Goal: Information Seeking & Learning: Find specific fact

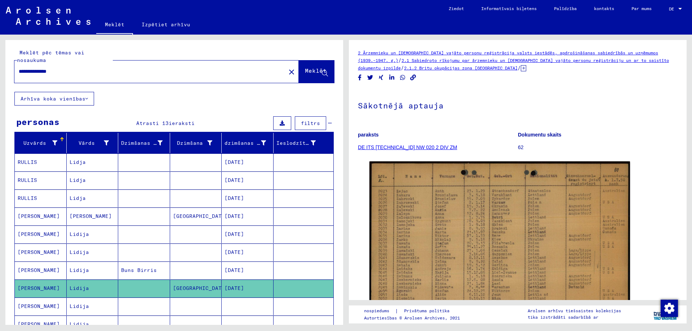
click at [84, 75] on input "**********" at bounding box center [150, 72] width 263 height 8
type input "*"
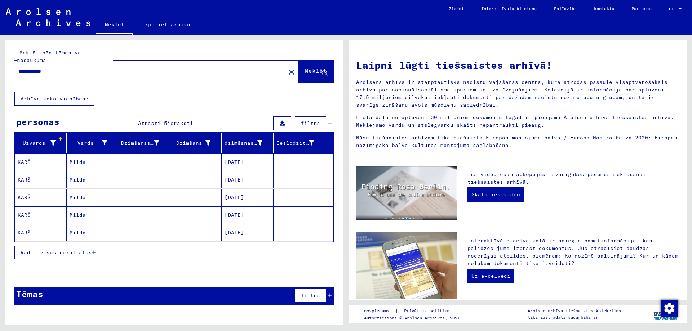
click at [78, 166] on font "Milda" at bounding box center [78, 162] width 16 height 6
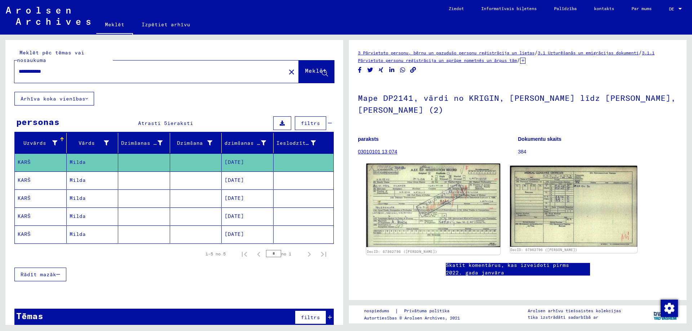
click at [409, 186] on img at bounding box center [433, 206] width 134 height 84
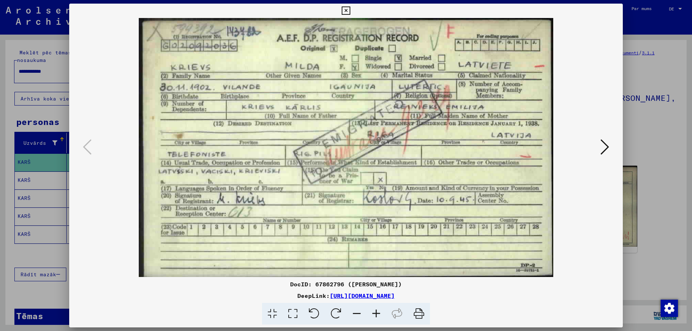
click at [347, 7] on icon at bounding box center [346, 10] width 8 height 9
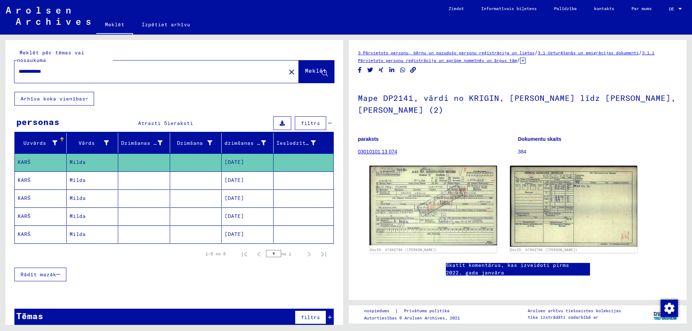
click at [83, 202] on font "Milda" at bounding box center [78, 198] width 16 height 6
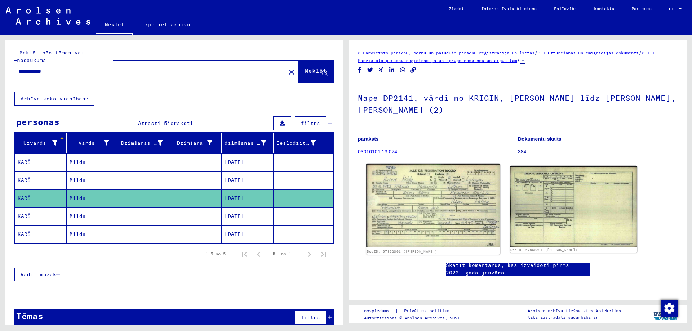
click at [427, 203] on img at bounding box center [433, 206] width 134 height 84
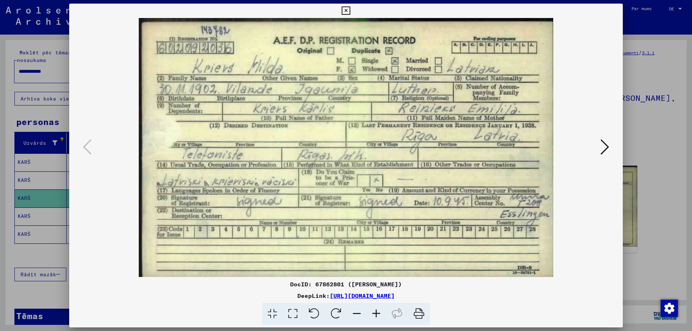
click at [335, 17] on div "DocID: 67862801 ([PERSON_NAME]) DeepLink: [URL][DOMAIN_NAME]" at bounding box center [346, 165] width 554 height 322
click at [346, 14] on icon at bounding box center [346, 10] width 8 height 9
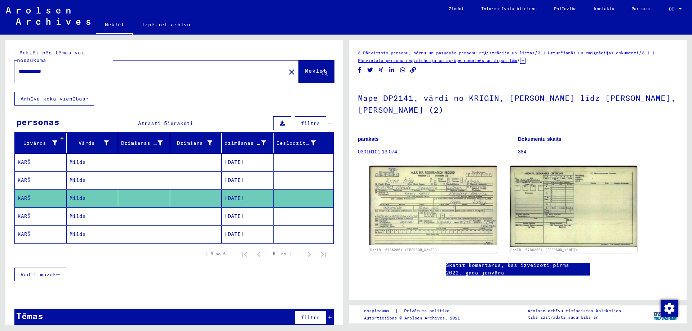
click at [64, 75] on input "**********" at bounding box center [150, 72] width 263 height 8
type input "*"
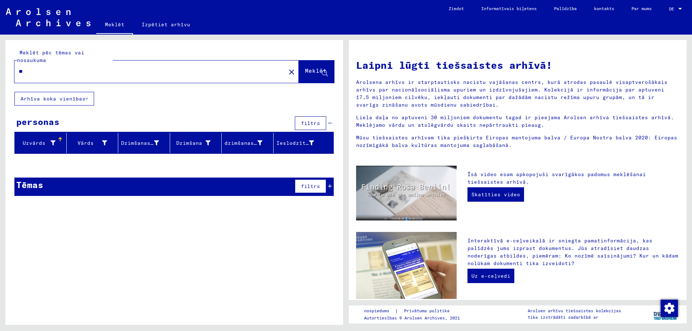
type input "*"
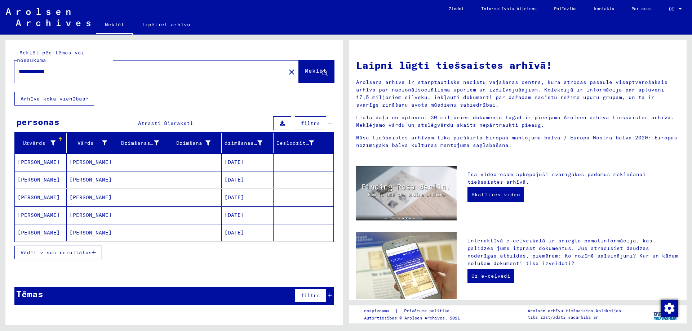
click at [82, 166] on font "[PERSON_NAME]" at bounding box center [91, 162] width 42 height 6
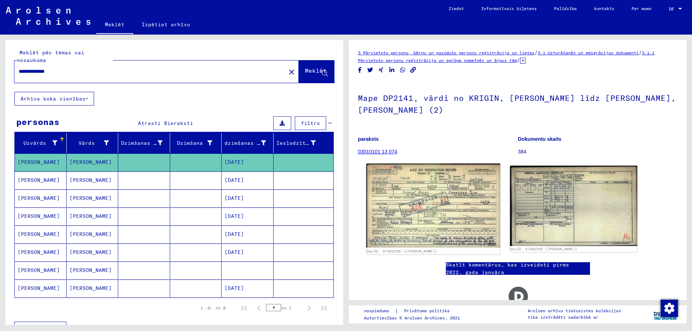
click at [427, 205] on img at bounding box center [433, 206] width 134 height 84
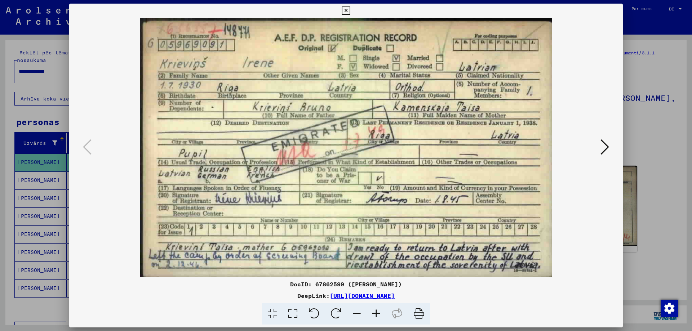
click at [343, 14] on icon at bounding box center [346, 10] width 8 height 9
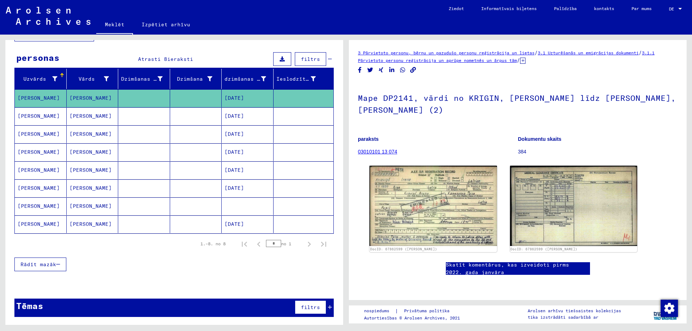
scroll to position [72, 0]
click at [81, 137] on font "[PERSON_NAME]" at bounding box center [91, 134] width 42 height 6
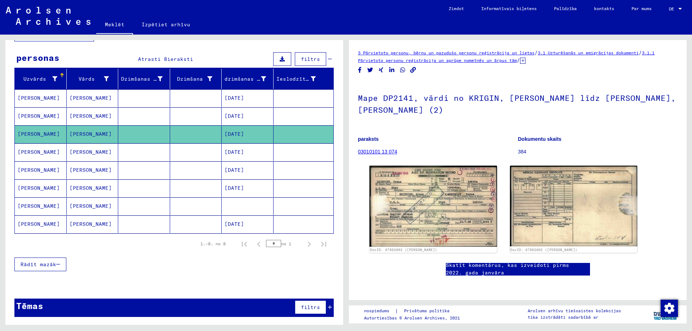
click at [81, 156] on font "[PERSON_NAME]" at bounding box center [91, 153] width 42 height 8
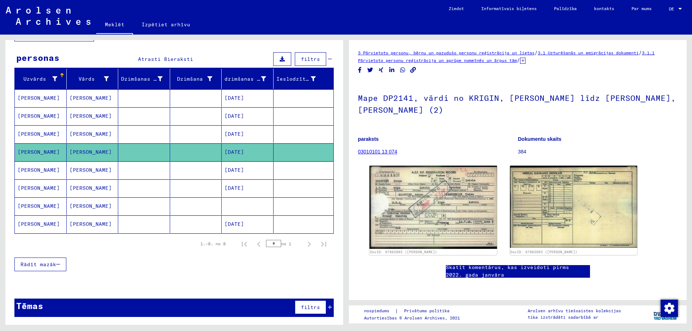
click at [80, 173] on font "[PERSON_NAME]" at bounding box center [91, 170] width 42 height 6
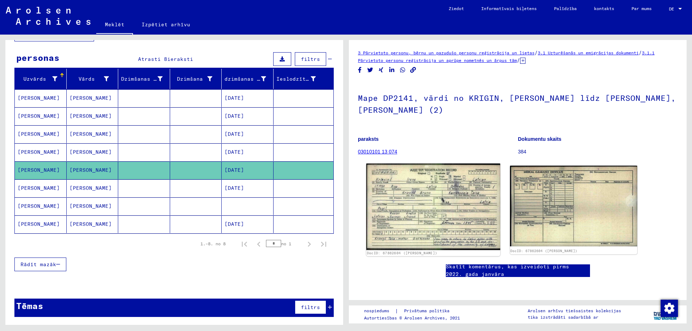
click at [467, 194] on img at bounding box center [433, 207] width 134 height 87
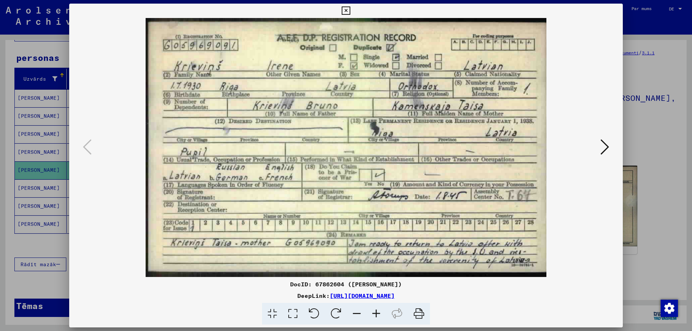
click at [343, 10] on icon at bounding box center [346, 10] width 8 height 9
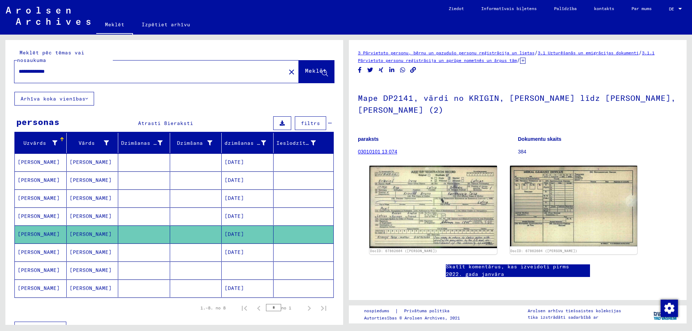
click at [80, 75] on input "**********" at bounding box center [150, 72] width 263 height 8
type input "*"
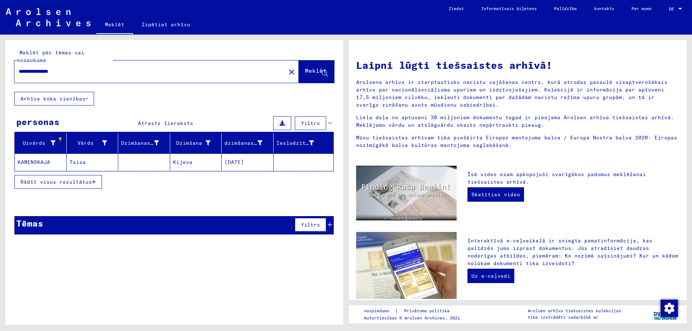
click at [80, 166] on font "Taisa" at bounding box center [78, 162] width 16 height 6
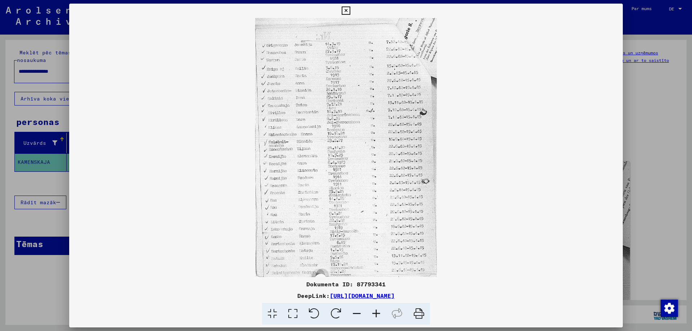
click at [283, 324] on icon at bounding box center [293, 314] width 21 height 22
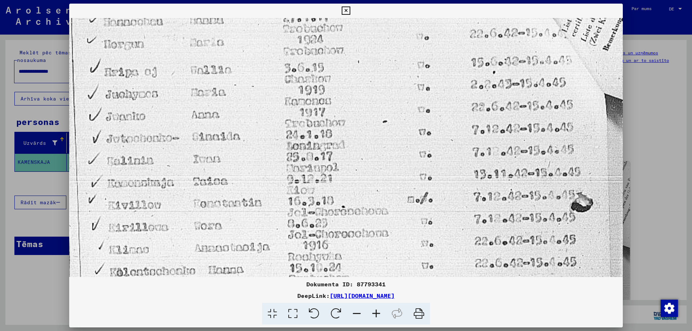
scroll to position [102, 0]
drag, startPoint x: 376, startPoint y: 180, endPoint x: 384, endPoint y: 132, distance: 48.7
click at [384, 132] on img at bounding box center [346, 311] width 554 height 791
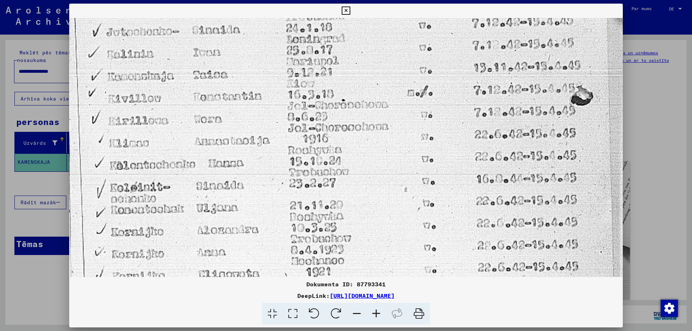
scroll to position [211, 0]
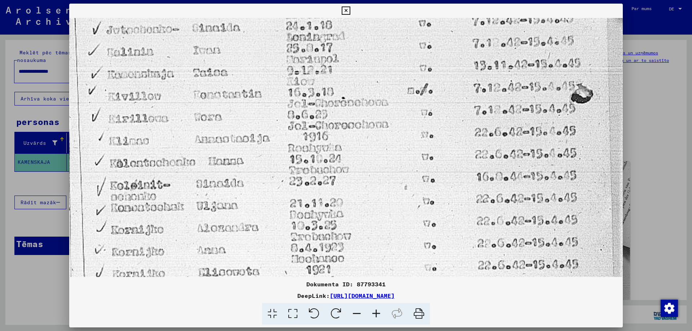
drag, startPoint x: 323, startPoint y: 236, endPoint x: 339, endPoint y: 128, distance: 109.7
click at [339, 128] on img at bounding box center [346, 202] width 554 height 791
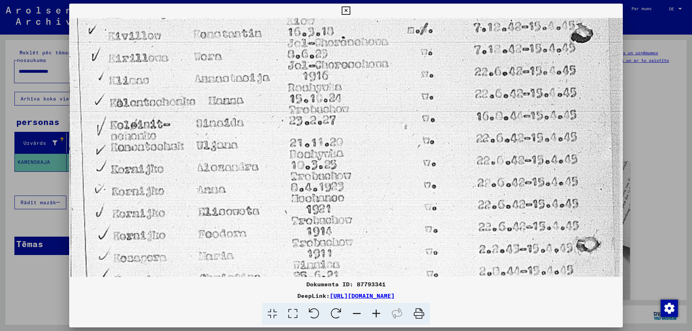
drag, startPoint x: 317, startPoint y: 218, endPoint x: 330, endPoint y: 157, distance: 62.0
click at [330, 157] on img at bounding box center [346, 141] width 554 height 791
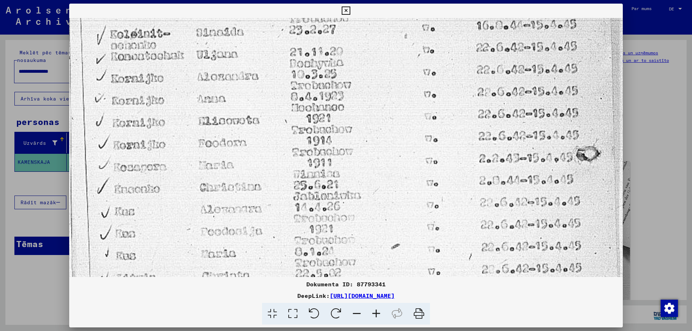
drag, startPoint x: 325, startPoint y: 222, endPoint x: 344, endPoint y: 131, distance: 92.7
click at [344, 131] on img at bounding box center [346, 51] width 554 height 791
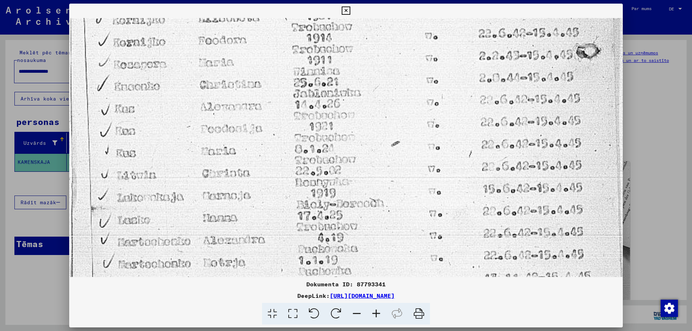
drag, startPoint x: 336, startPoint y: 200, endPoint x: 356, endPoint y: 106, distance: 96.3
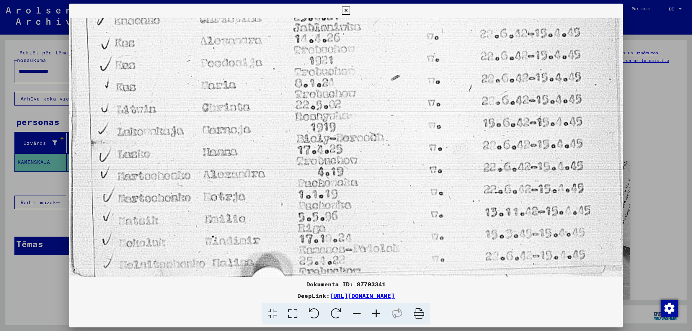
drag, startPoint x: 353, startPoint y: 196, endPoint x: 360, endPoint y: 123, distance: 73.5
drag, startPoint x: 353, startPoint y: 169, endPoint x: 366, endPoint y: 86, distance: 83.5
click at [350, 11] on icon at bounding box center [346, 10] width 8 height 9
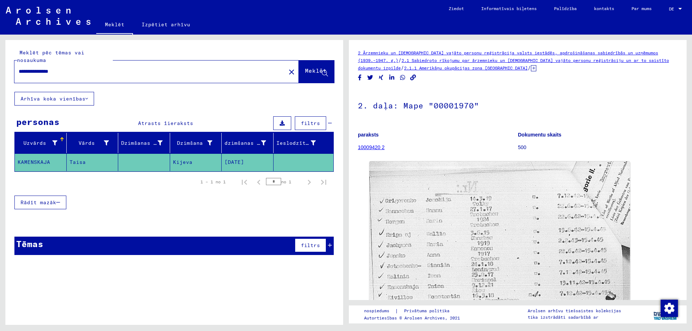
click at [115, 133] on div "**********" at bounding box center [174, 150] width 338 height 221
click at [305, 74] on font "Meklēt" at bounding box center [316, 70] width 22 height 7
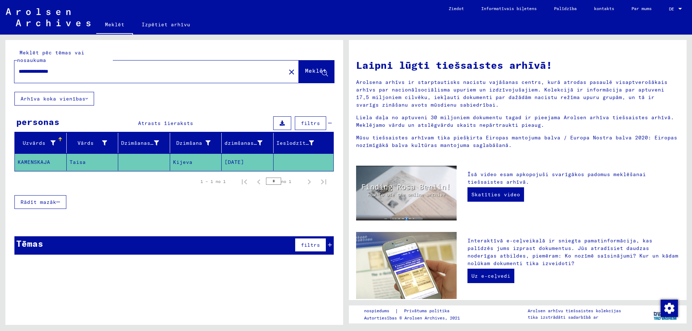
click at [76, 75] on input "**********" at bounding box center [148, 72] width 259 height 8
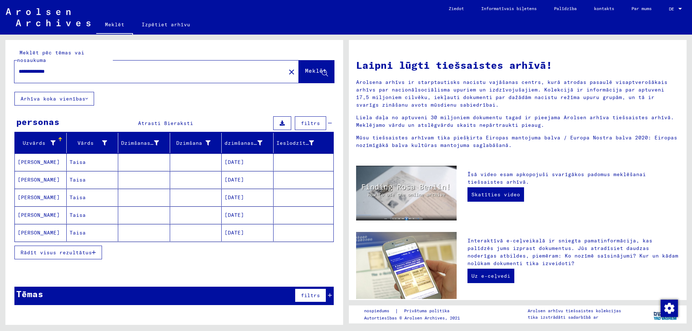
click at [75, 166] on font "Taisa" at bounding box center [78, 162] width 16 height 6
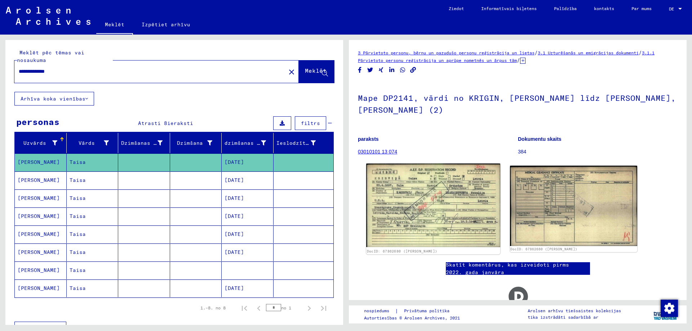
click at [414, 199] on img at bounding box center [433, 206] width 134 height 84
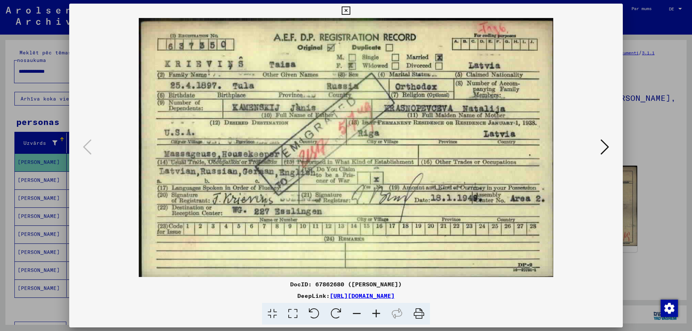
click at [344, 11] on icon at bounding box center [346, 10] width 8 height 9
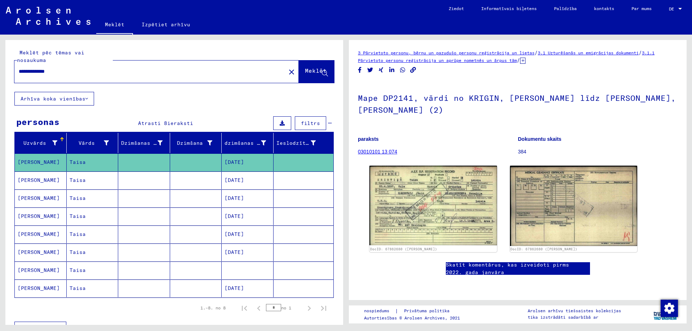
click at [69, 75] on input "**********" at bounding box center [150, 72] width 263 height 8
type input "*"
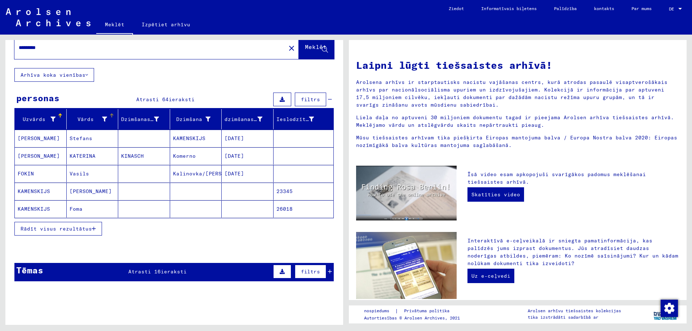
scroll to position [36, 0]
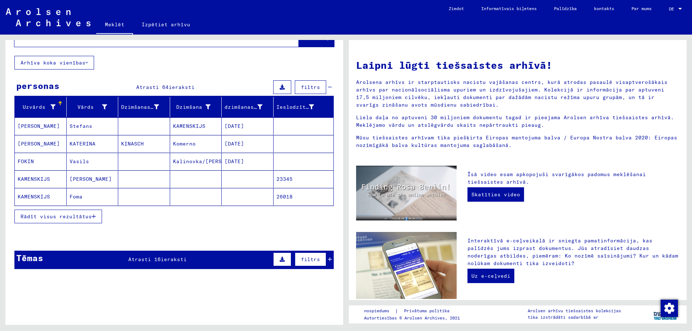
click at [92, 219] on icon "button" at bounding box center [94, 216] width 4 height 5
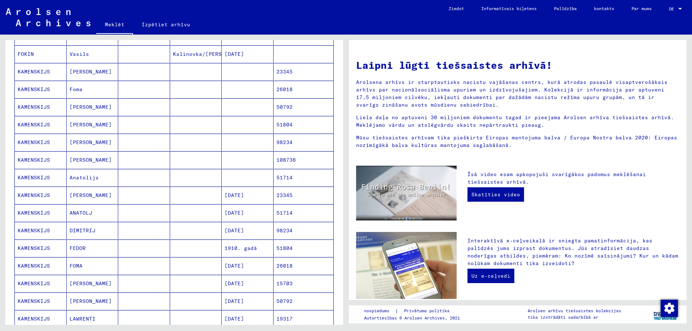
scroll to position [144, 0]
click at [81, 198] on font "[PERSON_NAME]" at bounding box center [91, 195] width 42 height 6
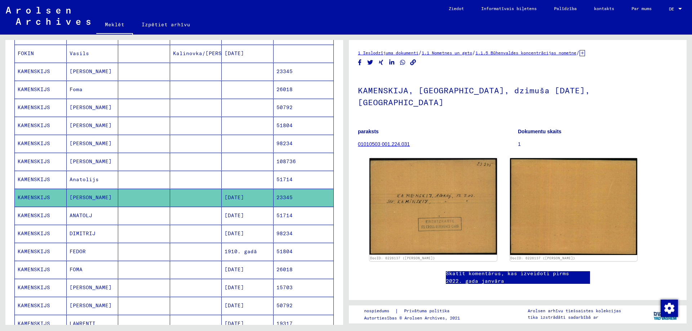
click at [80, 219] on font "ANATOLJ" at bounding box center [81, 215] width 23 height 6
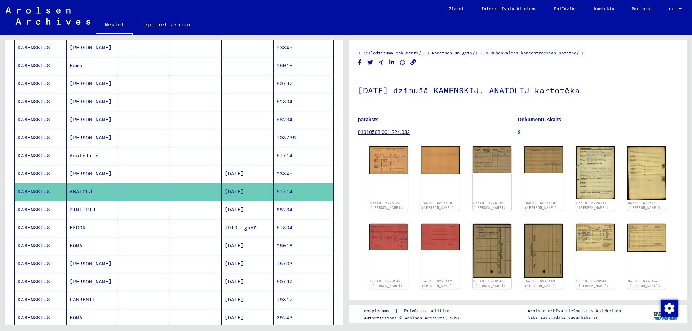
scroll to position [181, 0]
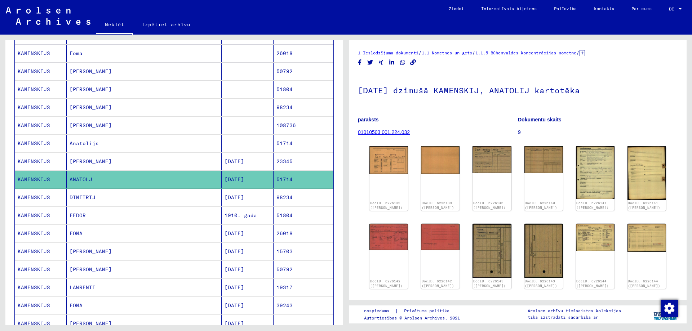
click at [76, 255] on font "[PERSON_NAME]" at bounding box center [91, 251] width 42 height 6
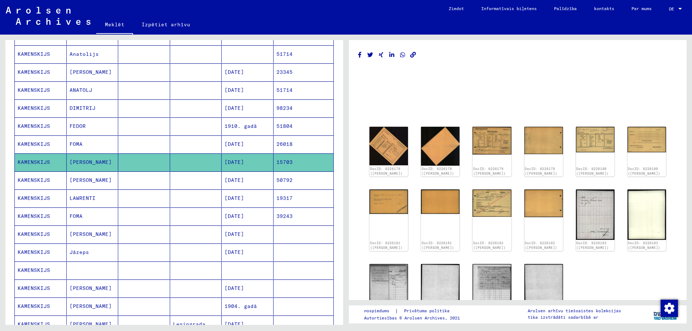
scroll to position [325, 0]
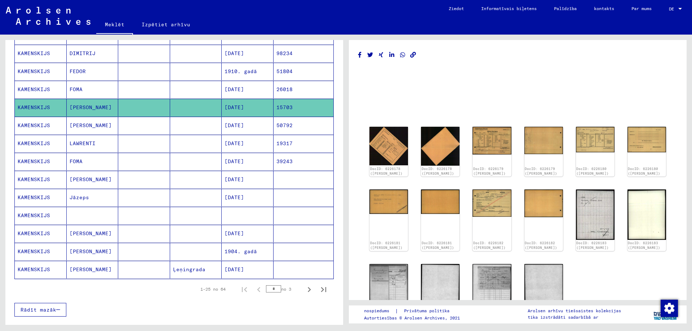
click at [82, 201] on font "Jāzeps" at bounding box center [79, 197] width 19 height 6
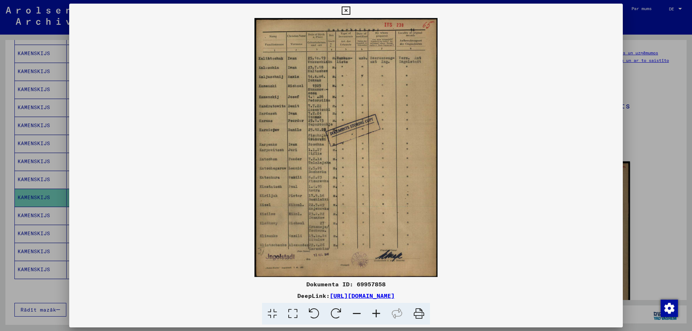
click at [283, 325] on icon at bounding box center [293, 314] width 21 height 22
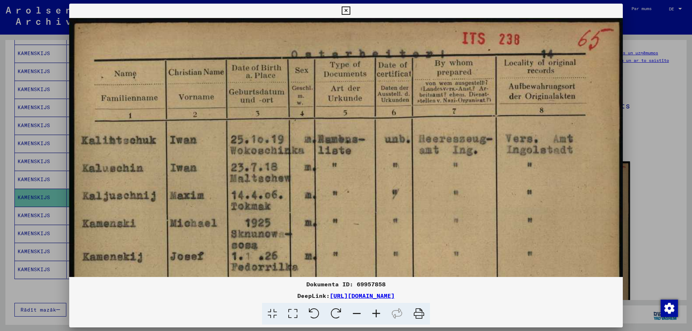
click at [346, 11] on icon at bounding box center [346, 10] width 8 height 9
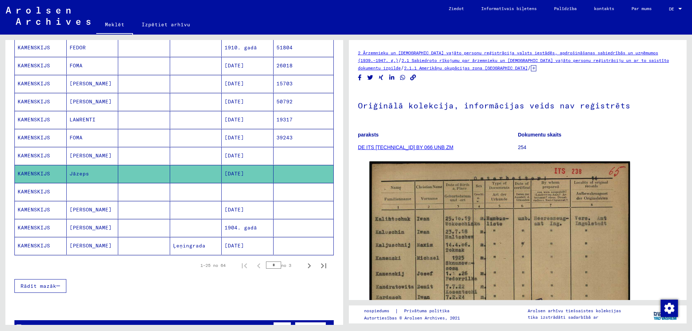
scroll to position [361, 0]
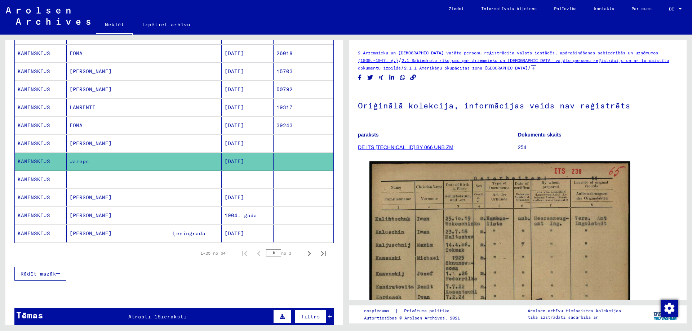
click at [86, 237] on font "[PERSON_NAME]" at bounding box center [91, 233] width 42 height 6
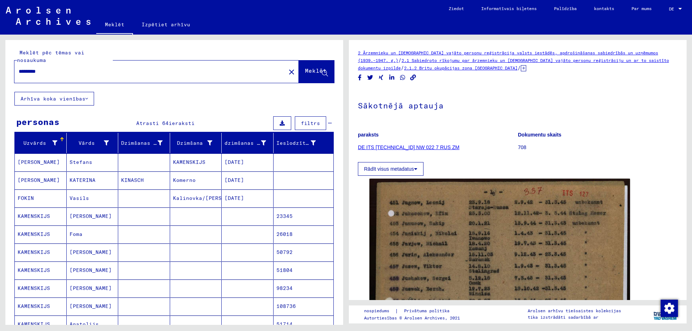
click at [56, 80] on div "*********" at bounding box center [147, 71] width 267 height 16
click at [53, 75] on input "*********" at bounding box center [150, 72] width 263 height 8
type input "*"
type input "**********"
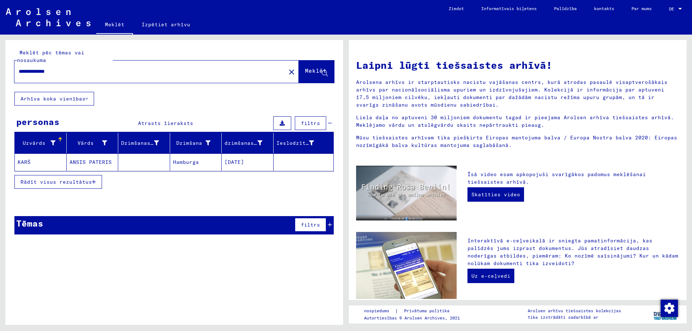
click at [92, 185] on icon "button" at bounding box center [94, 182] width 4 height 5
